Goal: Transaction & Acquisition: Obtain resource

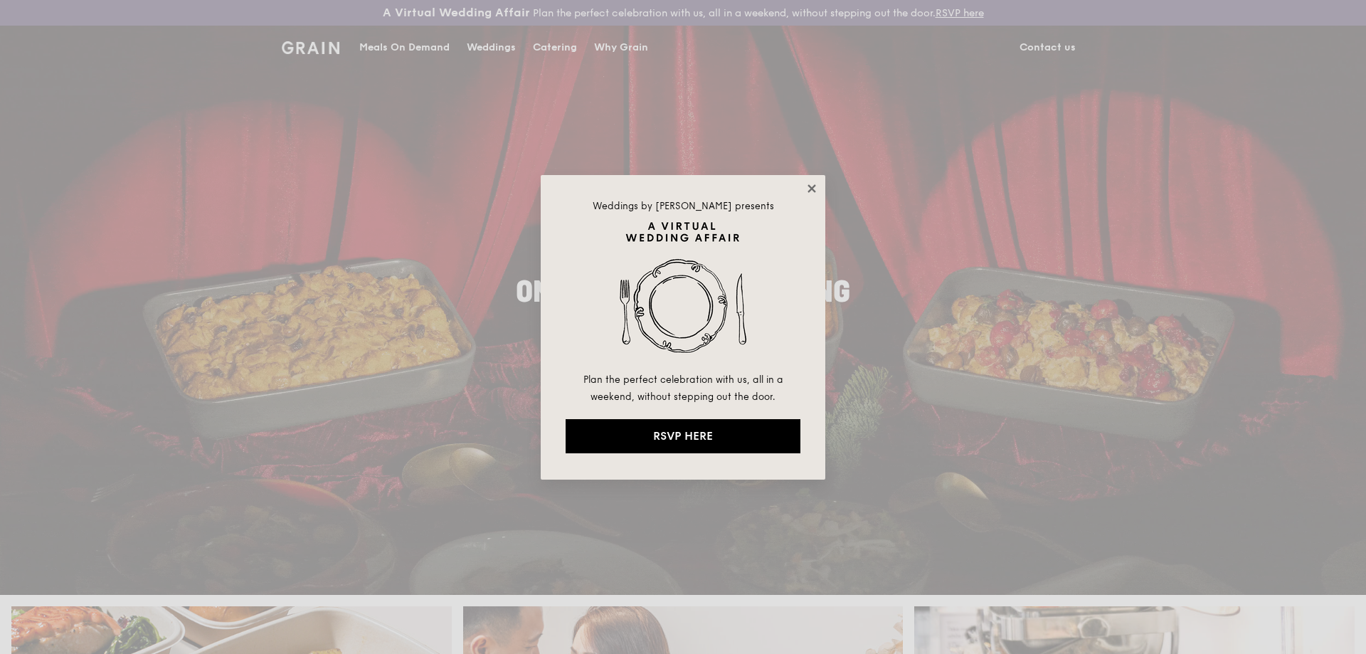
click at [816, 183] on icon at bounding box center [811, 188] width 13 height 13
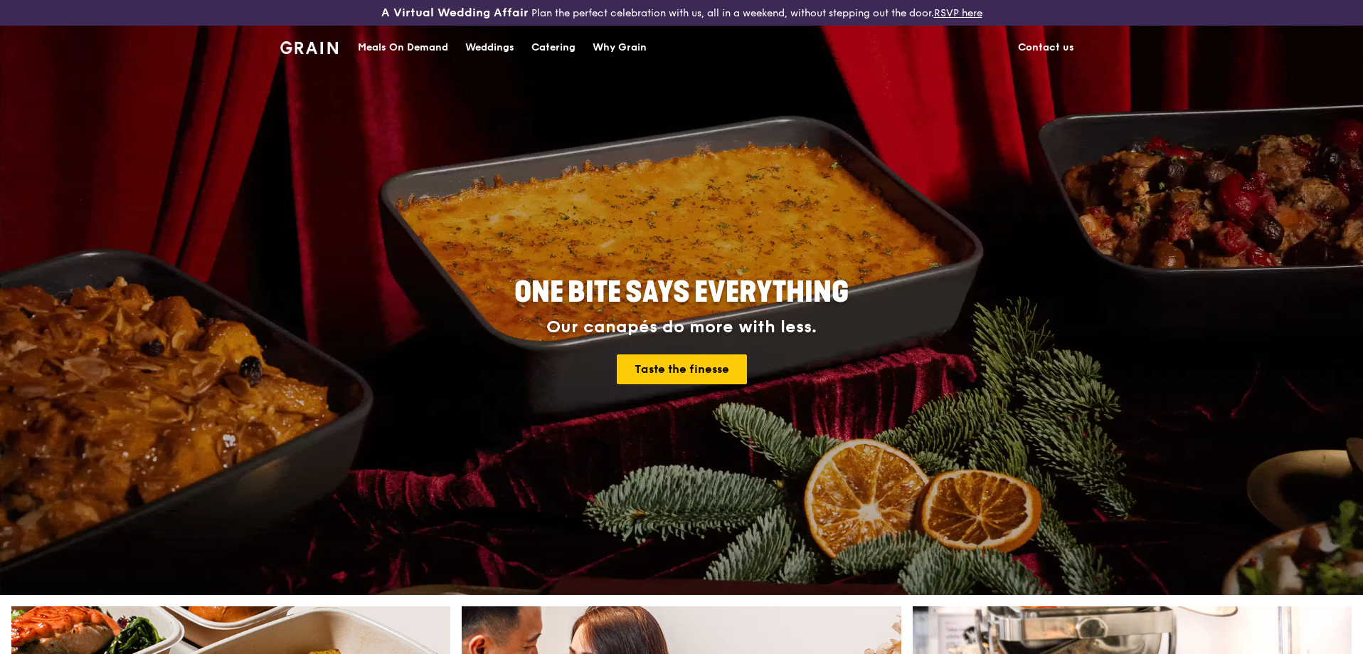
click at [562, 47] on div "Catering" at bounding box center [553, 47] width 44 height 43
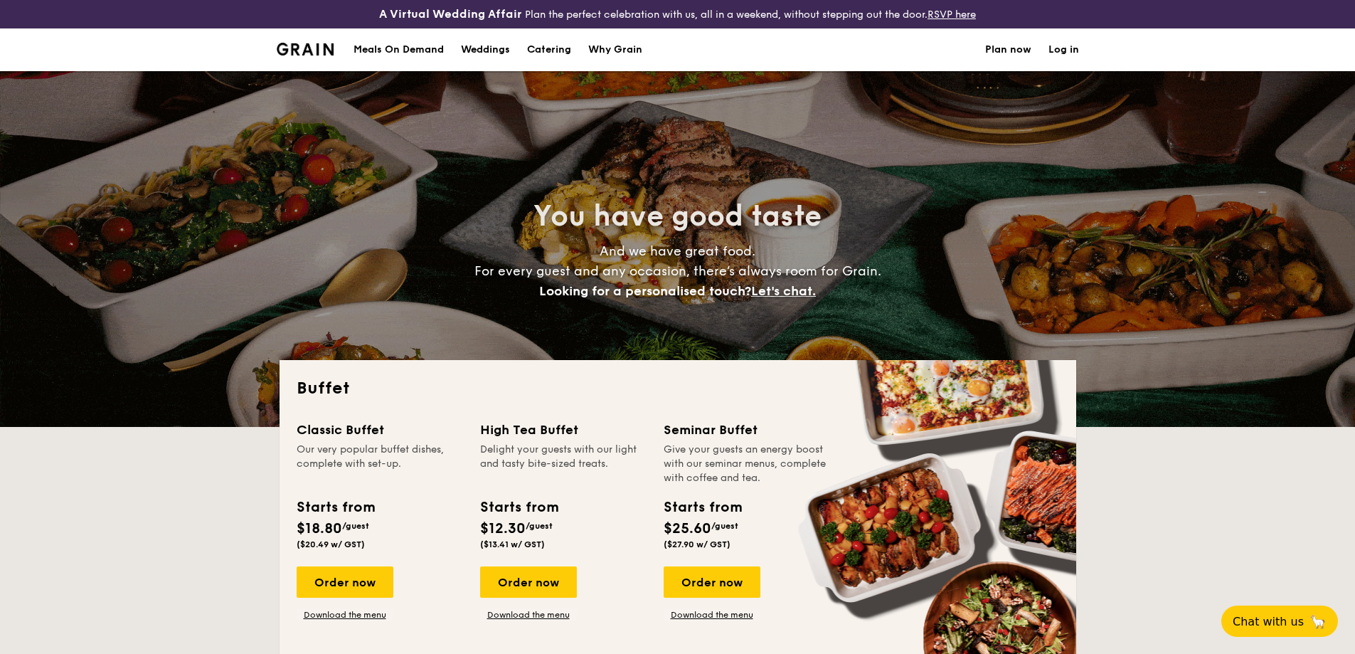
select select
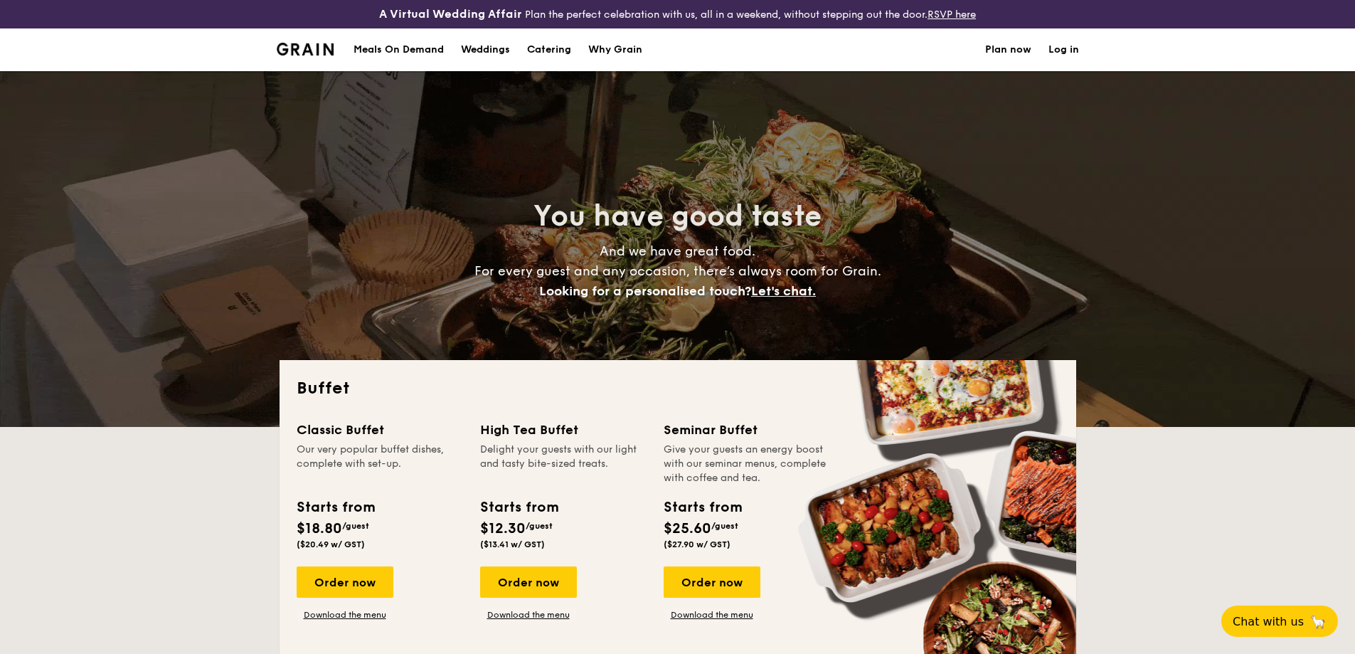
scroll to position [71, 0]
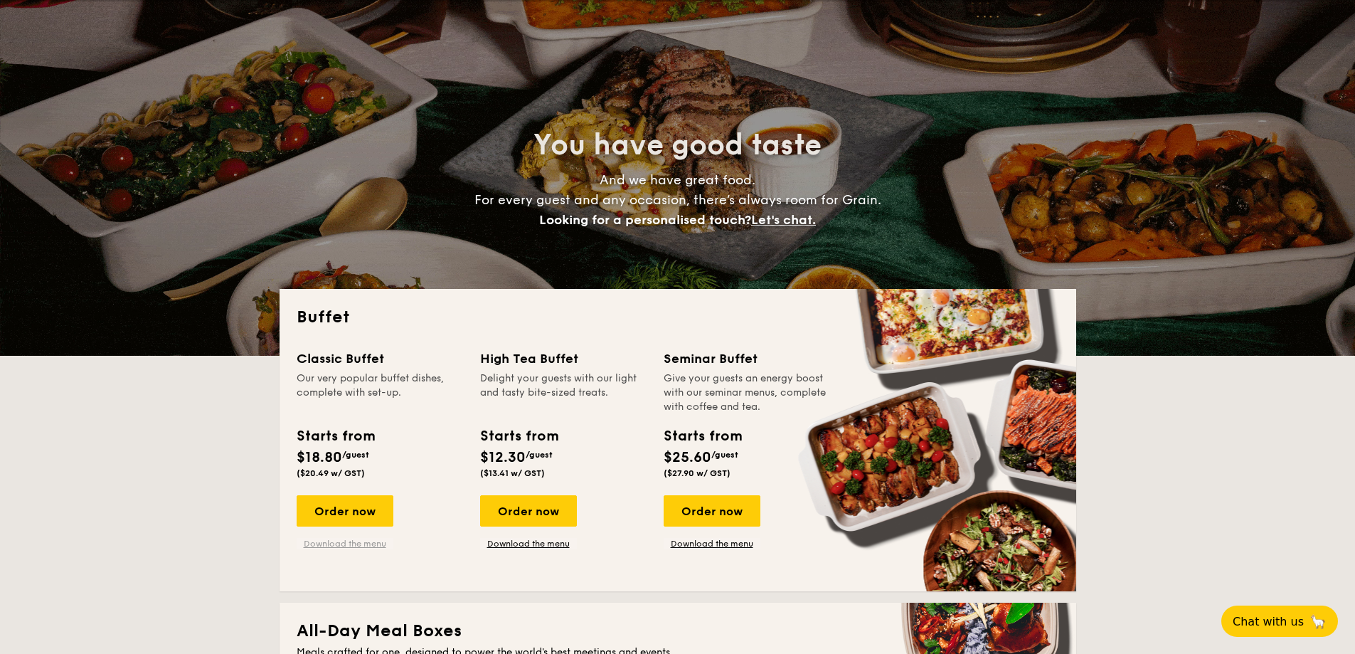
click at [367, 545] on link "Download the menu" at bounding box center [345, 543] width 97 height 11
